Goal: Book appointment/travel/reservation

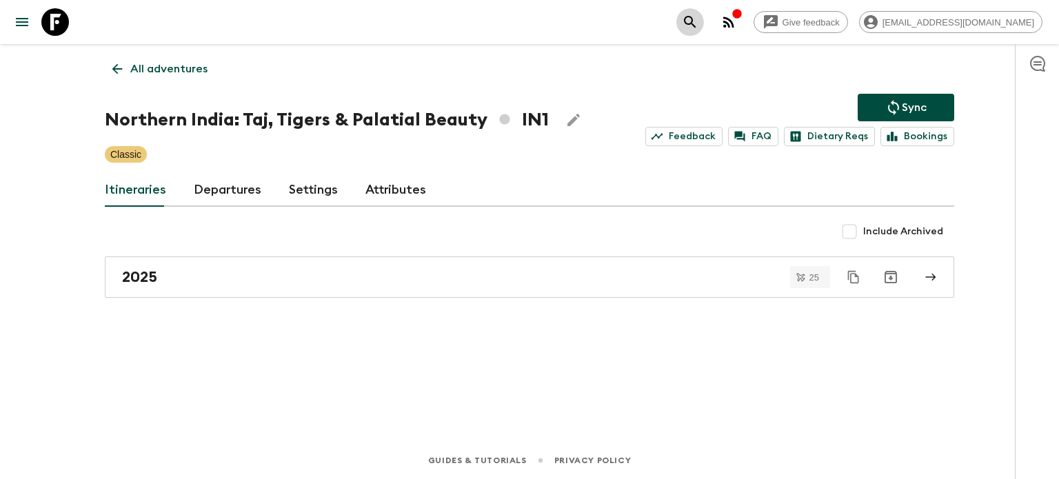
click at [698, 21] on icon "search adventures" at bounding box center [690, 22] width 17 height 17
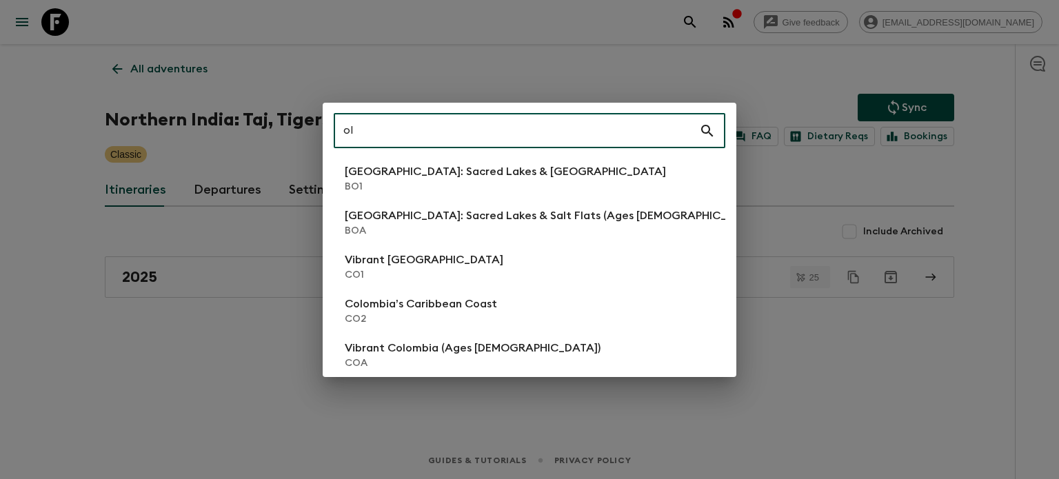
type input "o"
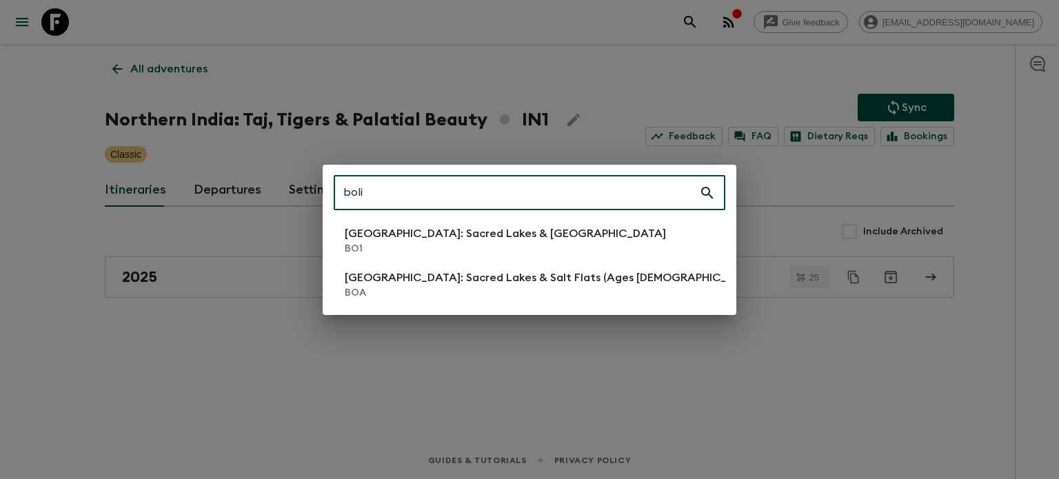
type input "boli"
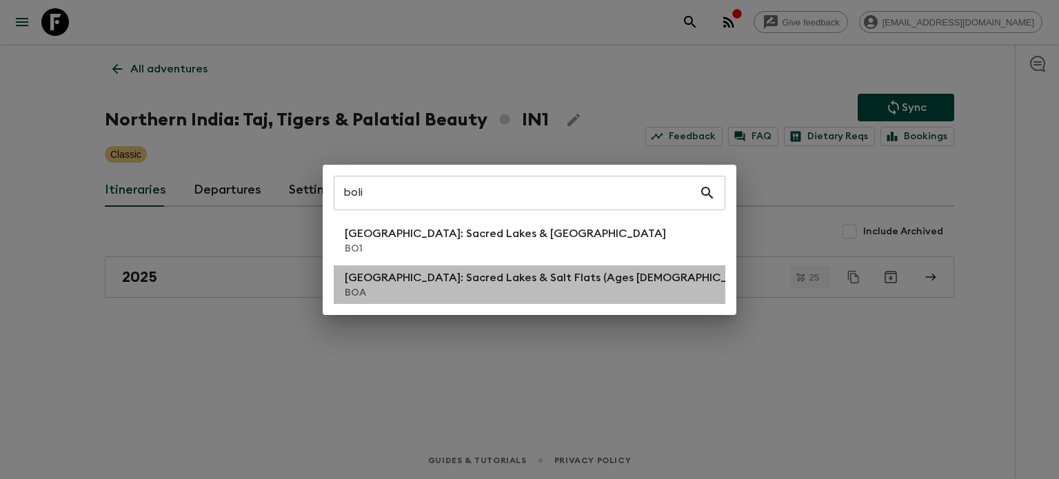
click at [619, 267] on li "[GEOGRAPHIC_DATA]: Sacred Lakes & [GEOGRAPHIC_DATA] (Ages [DEMOGRAPHIC_DATA]) B…" at bounding box center [529, 284] width 391 height 39
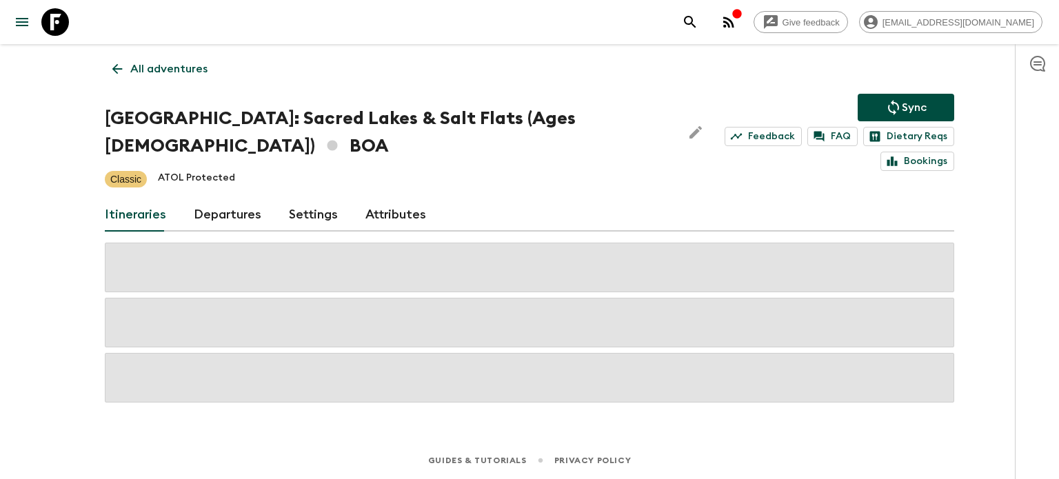
click at [207, 103] on div "All adventures [GEOGRAPHIC_DATA]: Sacred Lakes & Salt Flats (Ages [DEMOGRAPHIC_…" at bounding box center [529, 223] width 882 height 359
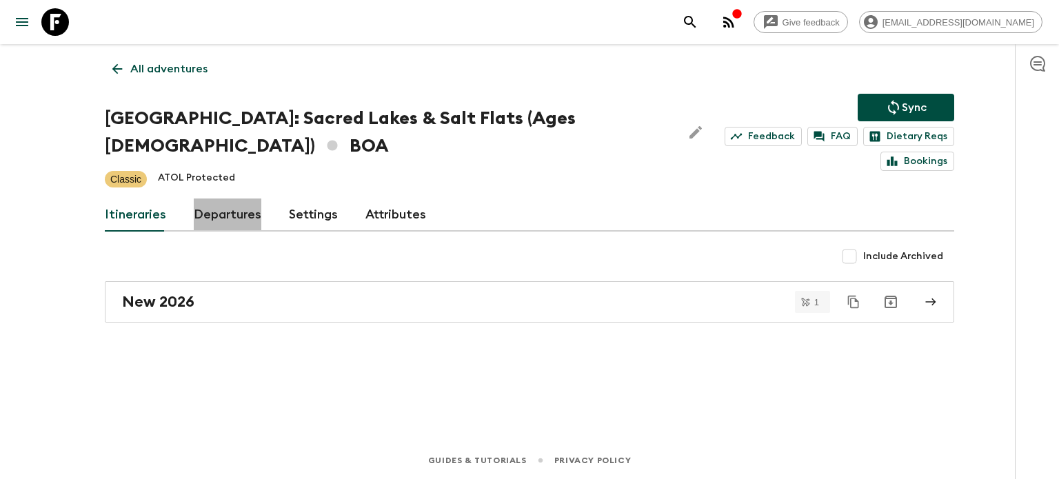
click at [232, 202] on link "Departures" at bounding box center [228, 214] width 68 height 33
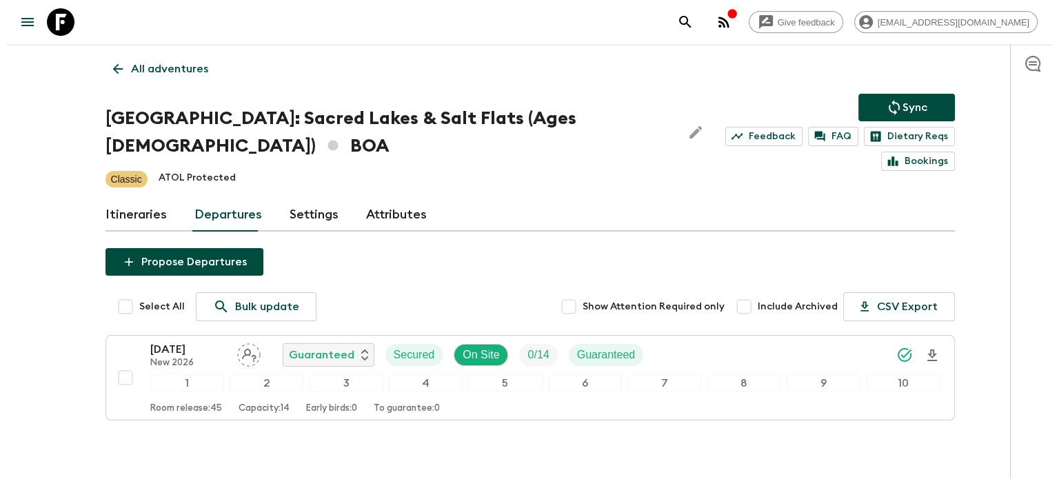
scroll to position [41, 0]
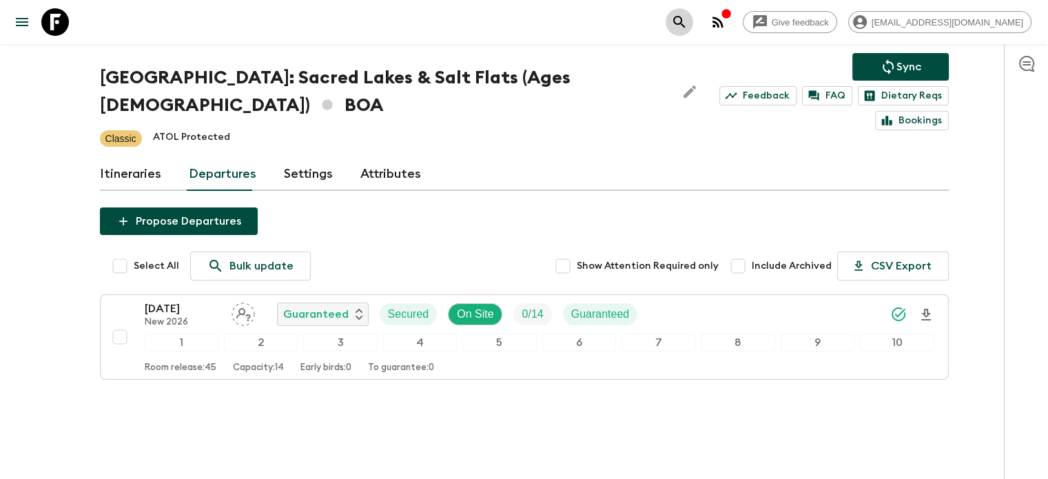
click at [693, 12] on button "search adventures" at bounding box center [680, 22] width 28 height 28
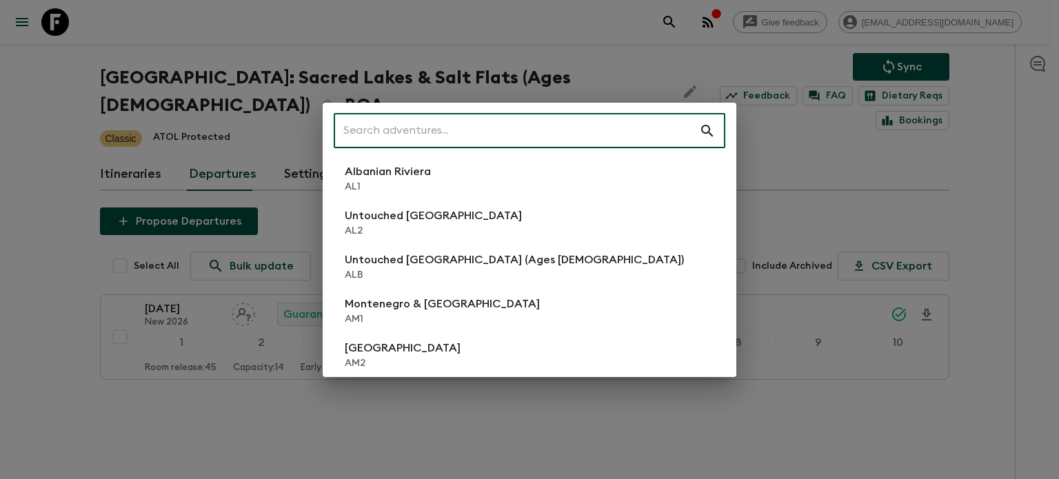
type input "r"
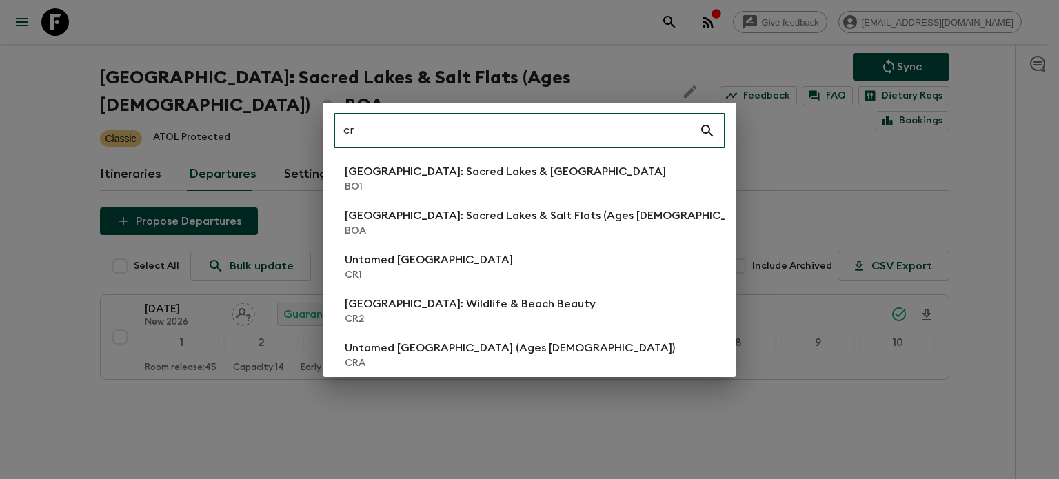
type input "c"
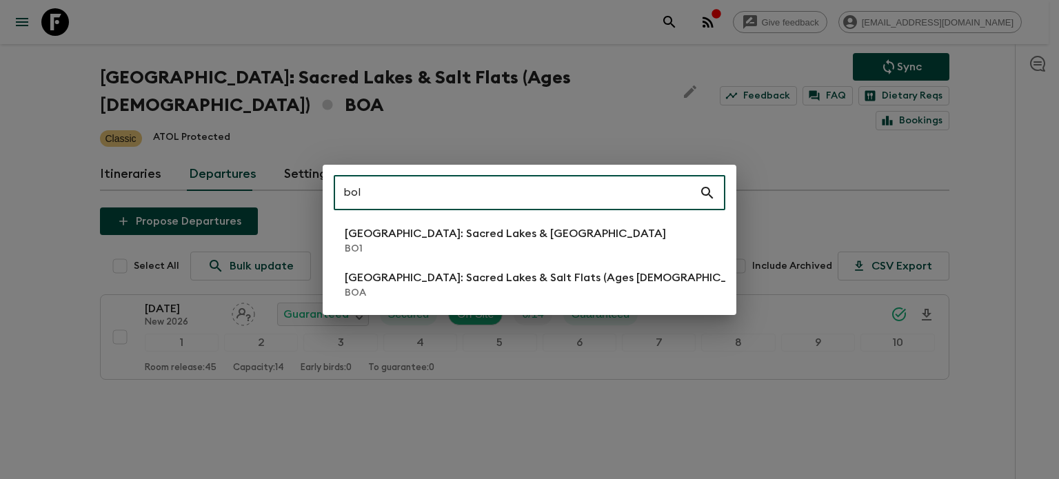
type input "bol"
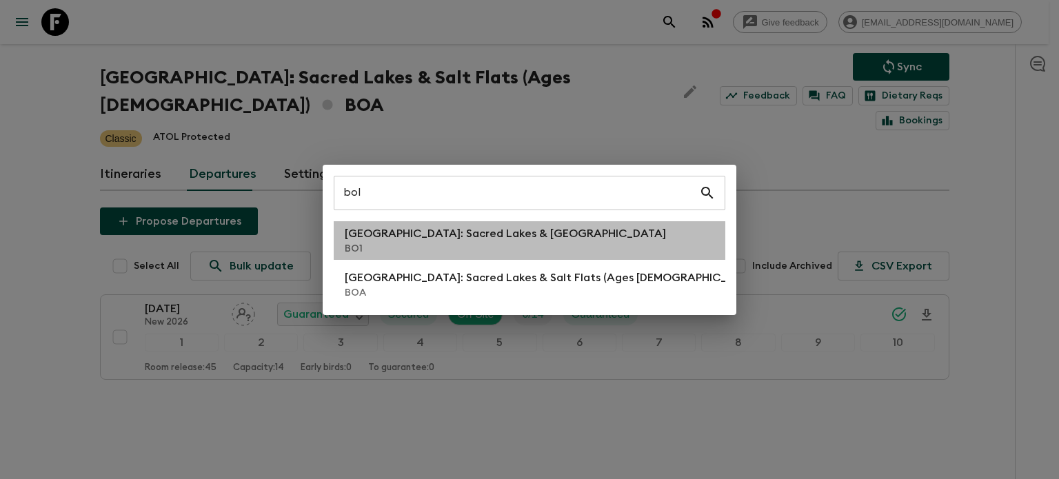
click at [413, 237] on p "[GEOGRAPHIC_DATA]: Sacred Lakes & [GEOGRAPHIC_DATA]" at bounding box center [505, 233] width 321 height 17
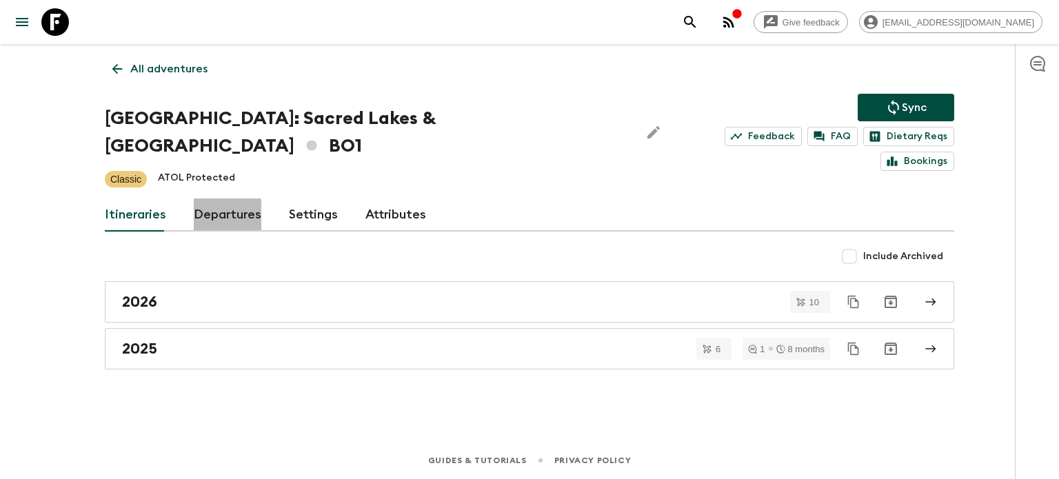
click at [205, 198] on link "Departures" at bounding box center [228, 214] width 68 height 33
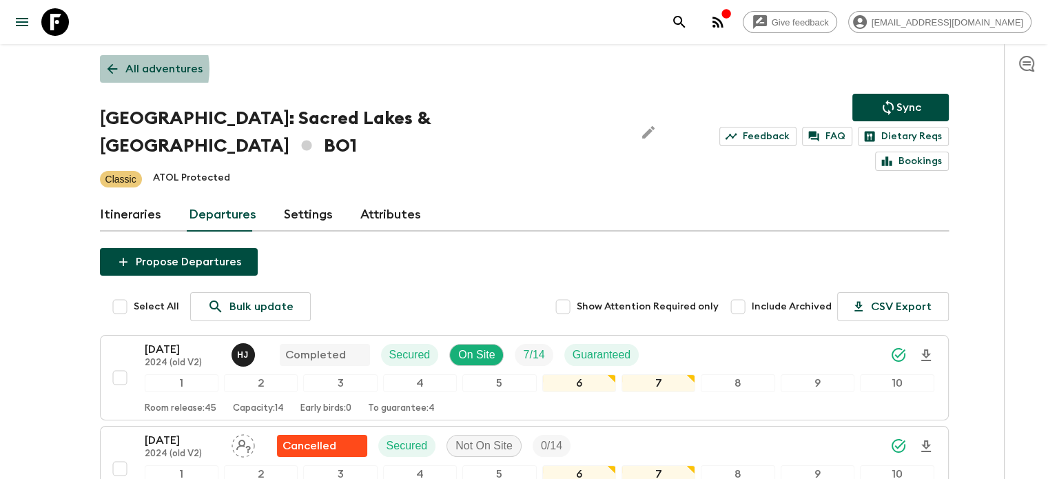
click at [129, 69] on p "All adventures" at bounding box center [163, 69] width 77 height 17
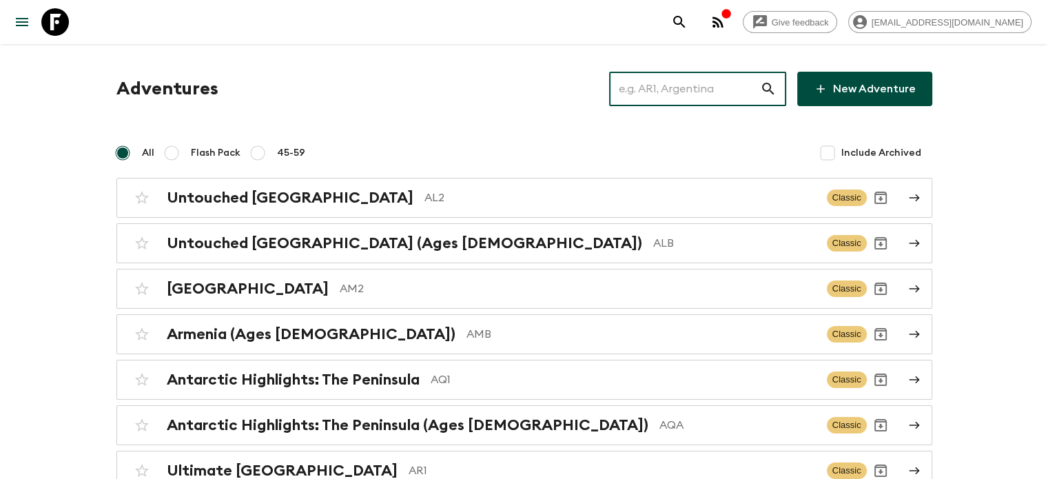
click at [693, 85] on input "text" at bounding box center [684, 89] width 151 height 39
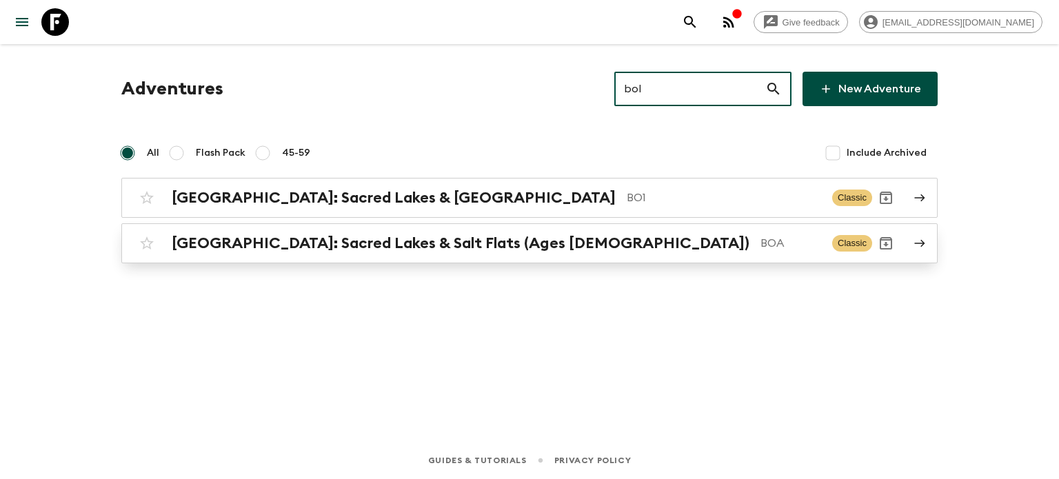
type input "bol"
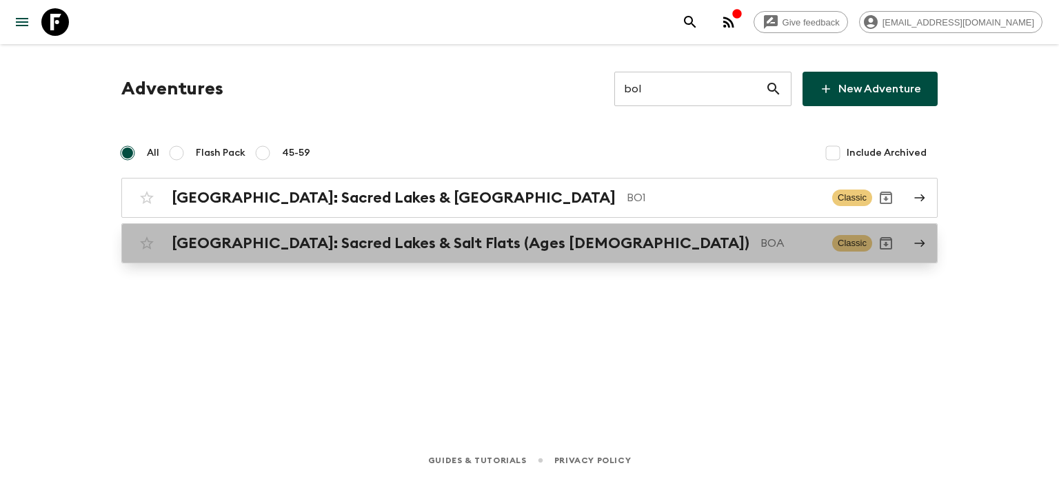
click at [588, 253] on div "[GEOGRAPHIC_DATA]: Sacred Lakes & Salt Flats (Ages [DEMOGRAPHIC_DATA]) BOA Clas…" at bounding box center [502, 243] width 739 height 28
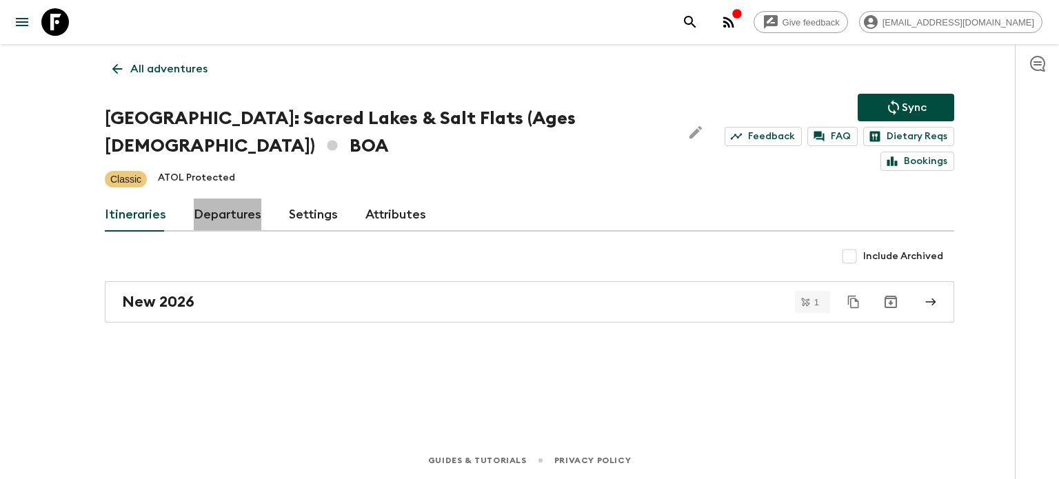
click at [226, 201] on link "Departures" at bounding box center [228, 214] width 68 height 33
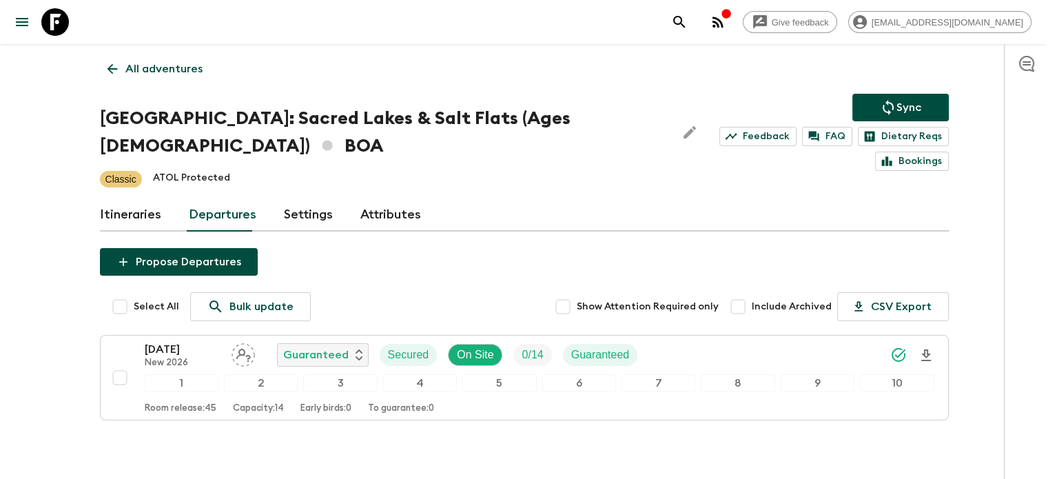
scroll to position [41, 0]
